Goal: Information Seeking & Learning: Learn about a topic

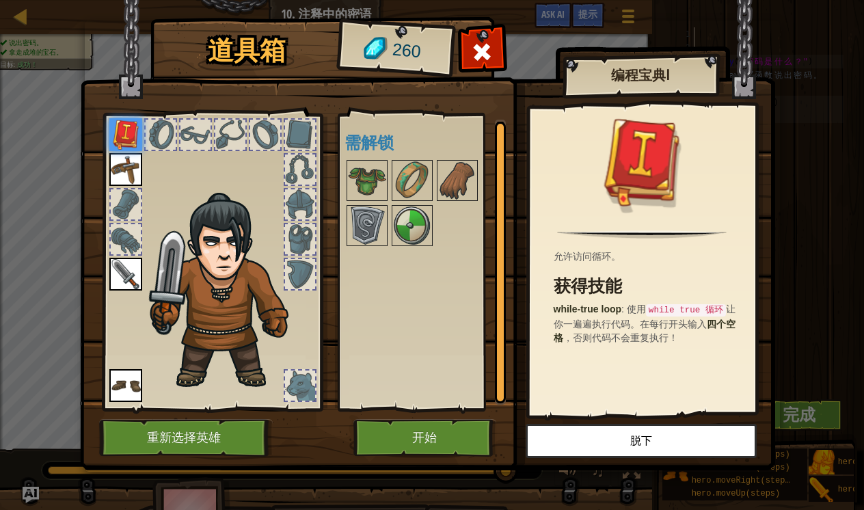
scroll to position [0, 51]
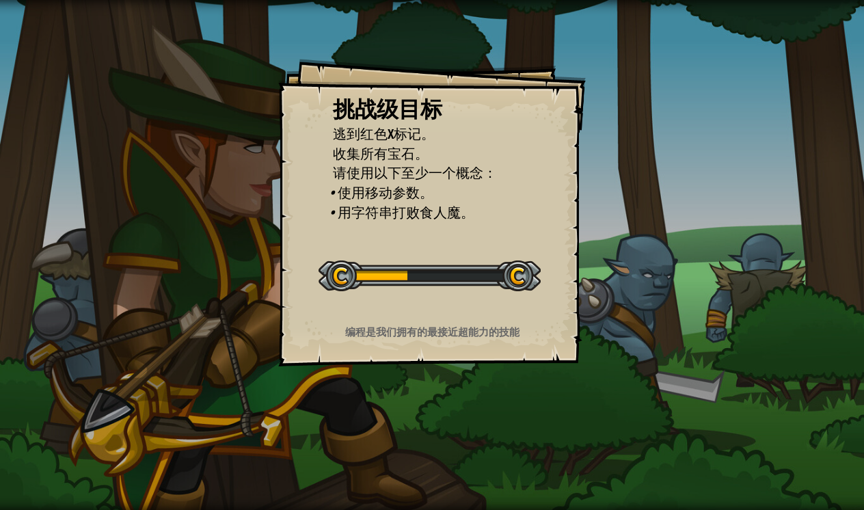
select select "zh-[PERSON_NAME]"
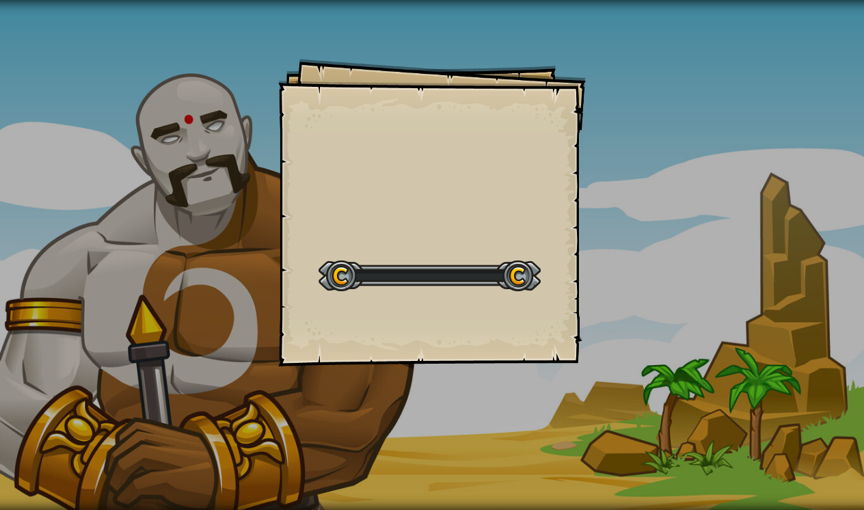
select select "zh-[PERSON_NAME]"
